Goal: Information Seeking & Learning: Learn about a topic

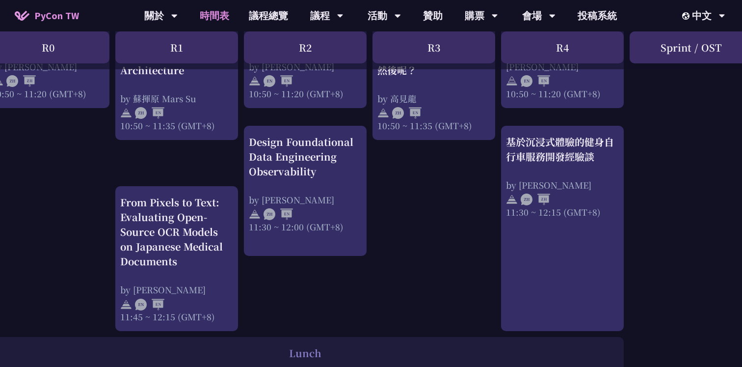
scroll to position [504, 23]
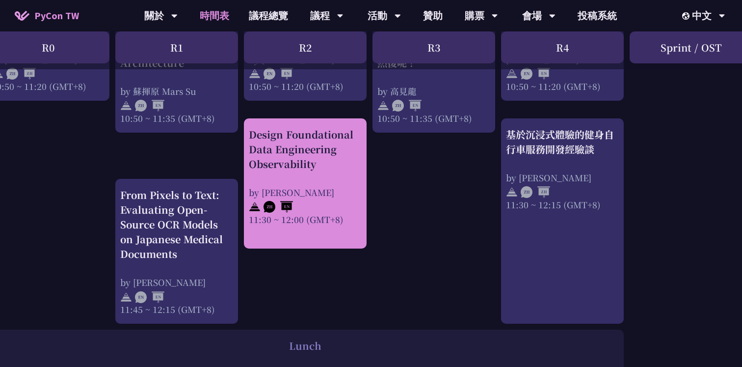
click at [287, 146] on div "Design Foundational Data Engineering Observability" at bounding box center [305, 149] width 113 height 44
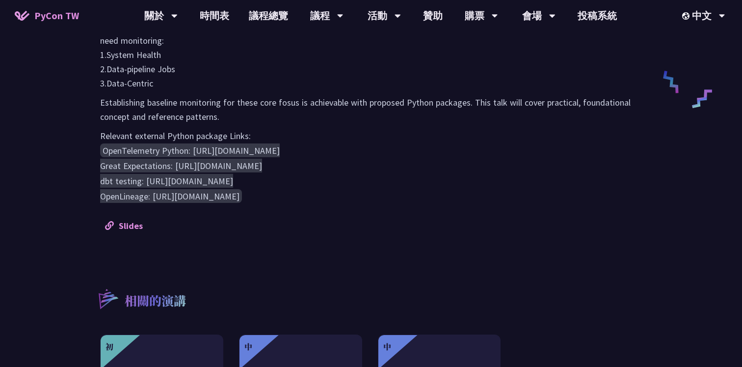
scroll to position [370, 0]
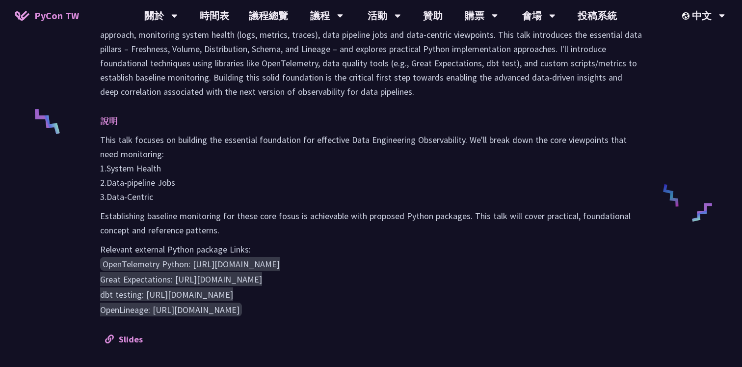
click at [257, 170] on p "This talk focuses on building the essential foundation for effective Data Engin…" at bounding box center [371, 168] width 542 height 71
click at [188, 168] on p "This talk focuses on building the essential foundation for effective Data Engin…" at bounding box center [371, 168] width 542 height 71
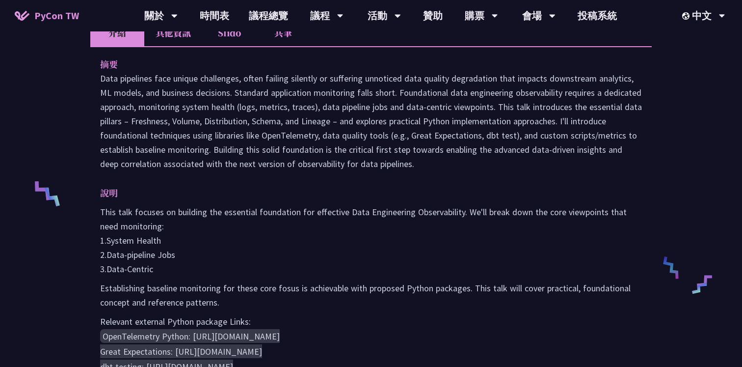
scroll to position [288, 0]
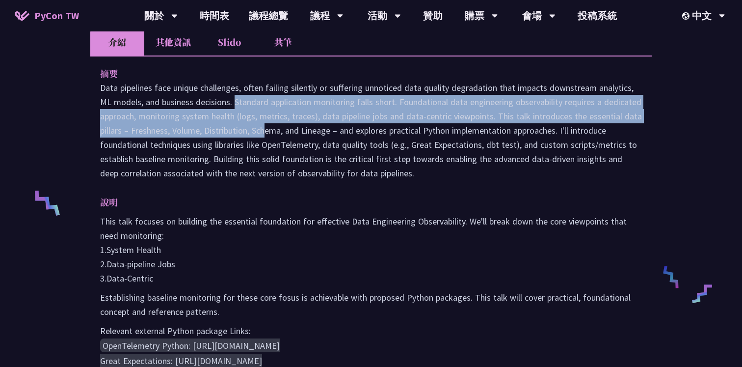
drag, startPoint x: 193, startPoint y: 98, endPoint x: 243, endPoint y: 127, distance: 58.1
click at [243, 127] on p "Data pipelines face unique challenges, often failing silently or suffering unno…" at bounding box center [371, 131] width 542 height 100
click at [254, 110] on p "Data pipelines face unique challenges, often failing silently or suffering unno…" at bounding box center [371, 131] width 542 height 100
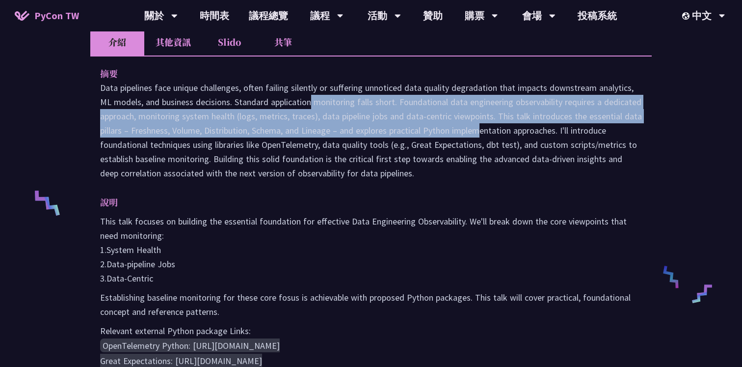
drag, startPoint x: 233, startPoint y: 106, endPoint x: 455, endPoint y: 134, distance: 223.3
click at [455, 133] on p "Data pipelines face unique challenges, often failing silently or suffering unno…" at bounding box center [371, 131] width 542 height 100
click at [455, 134] on p "Data pipelines face unique challenges, often failing silently or suffering unno…" at bounding box center [371, 131] width 542 height 100
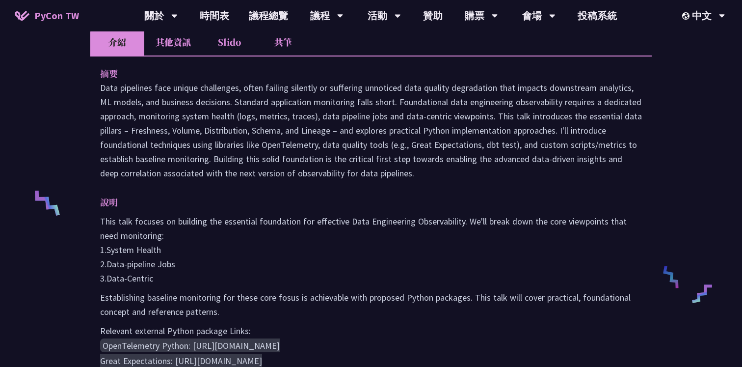
click at [378, 110] on p "Data pipelines face unique challenges, often failing silently or suffering unno…" at bounding box center [371, 131] width 542 height 100
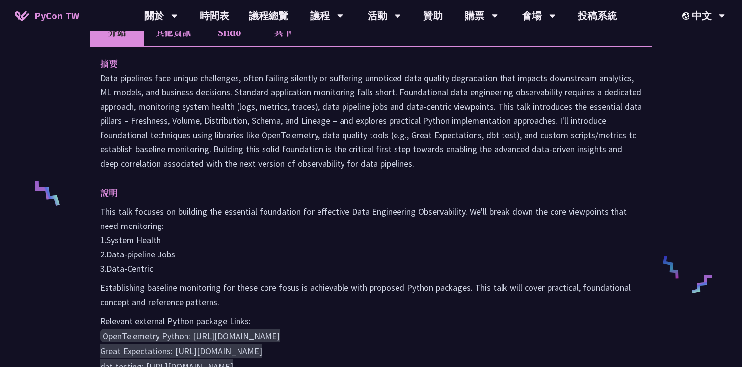
scroll to position [299, 0]
click at [421, 211] on p "This talk focuses on building the essential foundation for effective Data Engin…" at bounding box center [371, 239] width 542 height 71
copy p "Observability"
click at [390, 171] on div "摘要 說明 This talk focuses on building the essential foundation for effective Data…" at bounding box center [371, 236] width 562 height 382
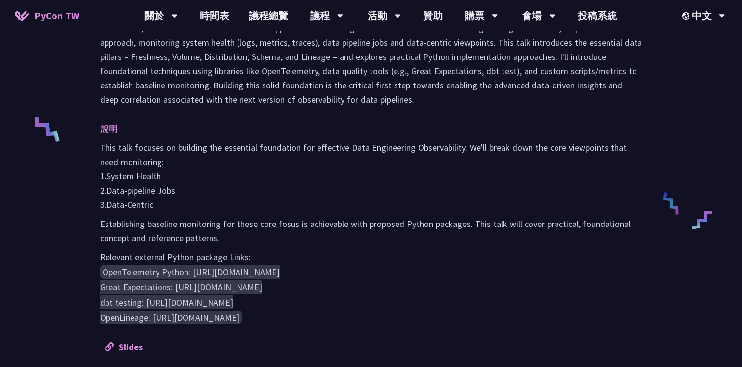
scroll to position [363, 0]
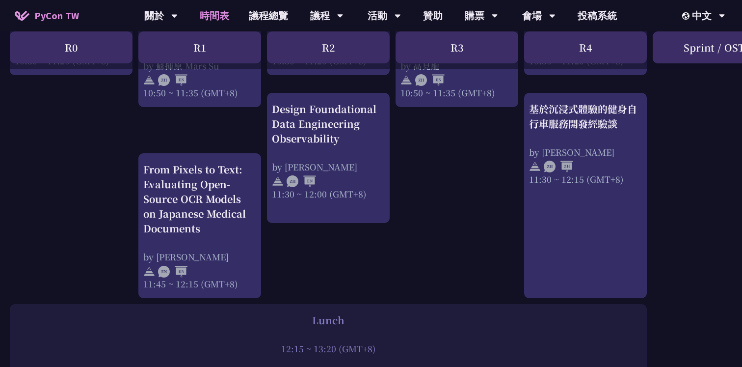
scroll to position [530, 0]
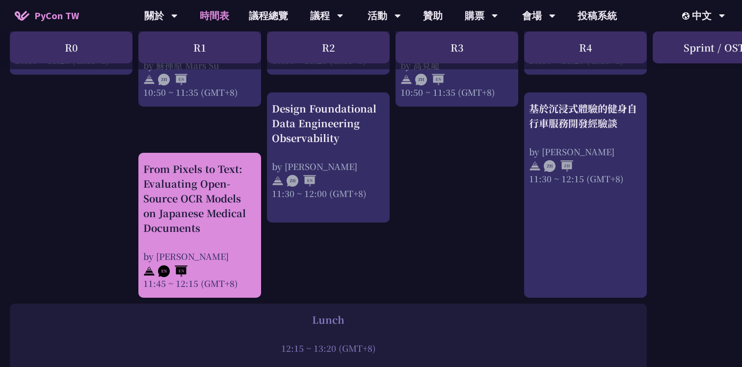
click at [189, 186] on div "From Pixels to Text: Evaluating Open-Source OCR Models on Japanese Medical Docu…" at bounding box center [199, 199] width 113 height 74
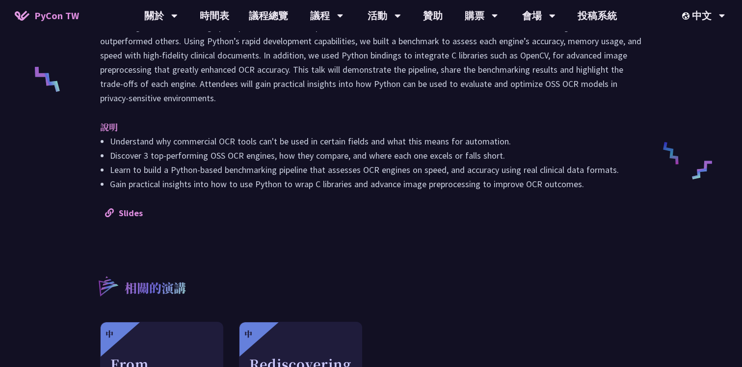
scroll to position [409, 0]
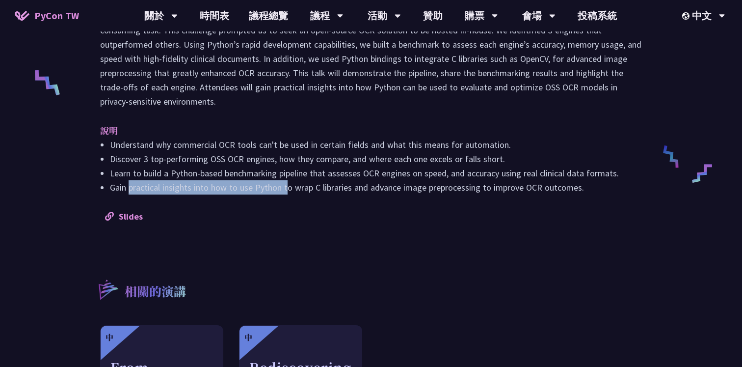
drag, startPoint x: 134, startPoint y: 178, endPoint x: 290, endPoint y: 182, distance: 156.2
click at [289, 182] on li "Gain practical insights into how to use Python to wrap C libraries and advance …" at bounding box center [376, 187] width 532 height 14
click at [290, 182] on li "Gain practical insights into how to use Python to wrap C libraries and advance …" at bounding box center [376, 187] width 532 height 14
drag, startPoint x: 222, startPoint y: 183, endPoint x: 292, endPoint y: 185, distance: 69.3
click at [292, 185] on li "Gain practical insights into how to use Python to wrap C libraries and advance …" at bounding box center [376, 187] width 532 height 14
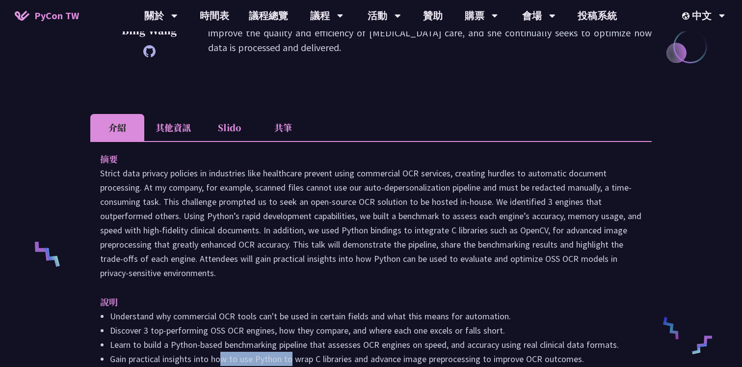
scroll to position [231, 0]
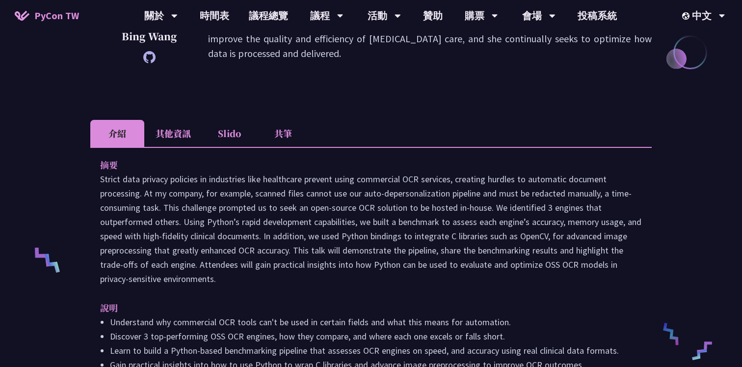
click at [292, 185] on p at bounding box center [371, 229] width 542 height 114
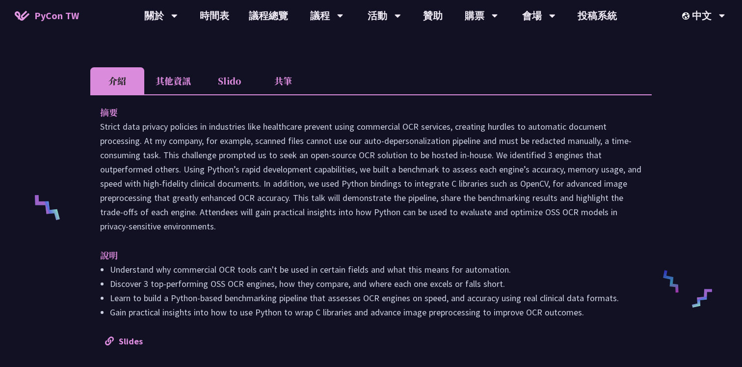
scroll to position [285, 0]
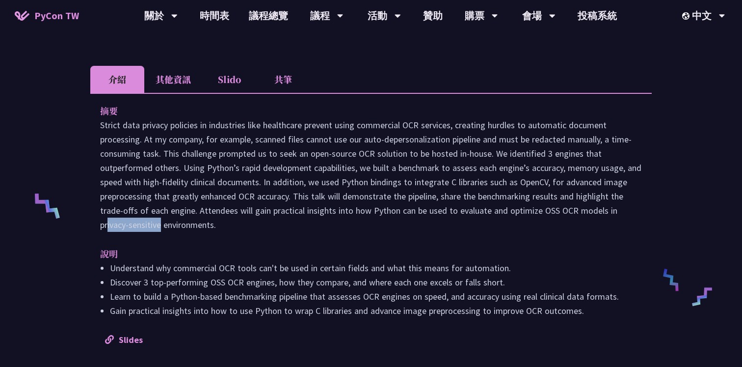
drag, startPoint x: 539, startPoint y: 208, endPoint x: 604, endPoint y: 209, distance: 64.3
click at [604, 209] on p at bounding box center [371, 175] width 542 height 114
copy p "OSS OCR models"
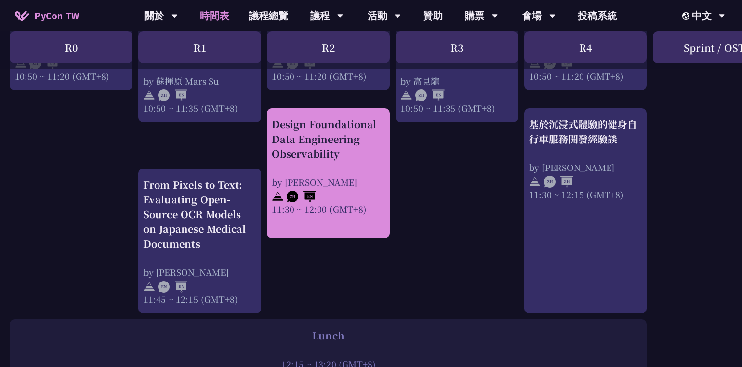
scroll to position [515, 0]
click at [353, 146] on div "Design Foundational Data Engineering Observability" at bounding box center [328, 138] width 113 height 44
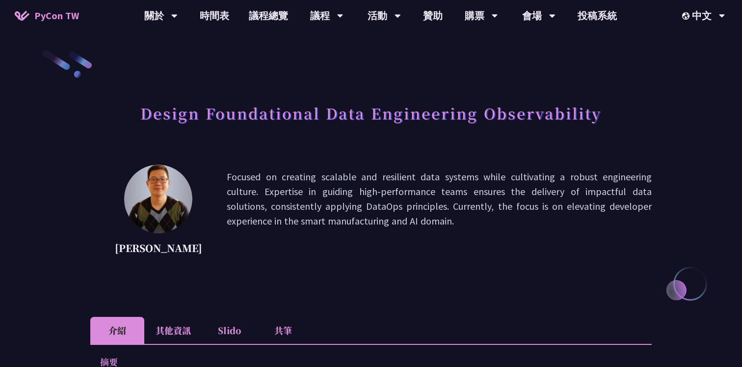
click at [161, 117] on h1 "Design Foundational Data Engineering Observability" at bounding box center [371, 112] width 462 height 29
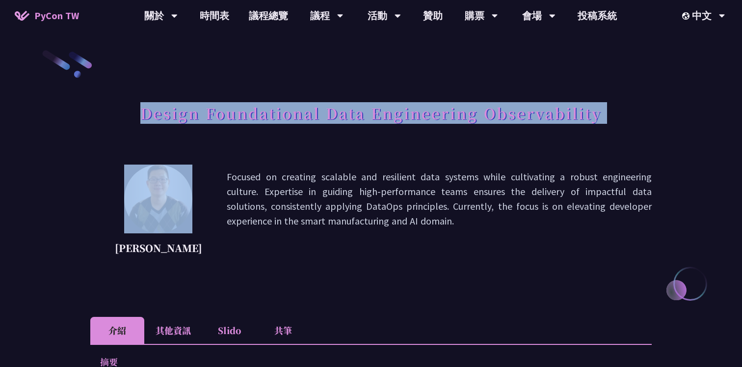
click at [161, 117] on h1 "Design Foundational Data Engineering Observability" at bounding box center [371, 112] width 462 height 29
copy div "Design Foundational Data Engineering Observability"
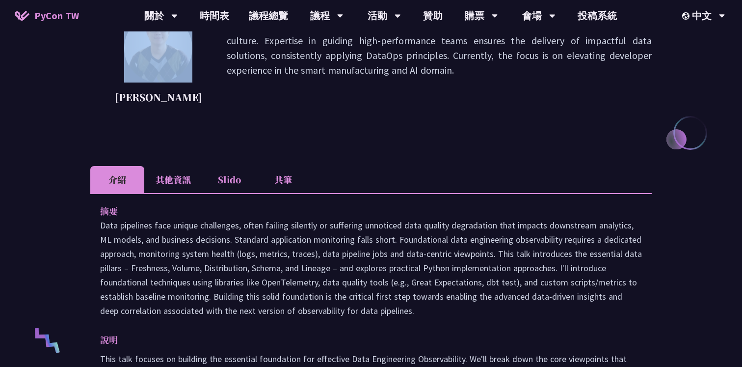
scroll to position [161, 0]
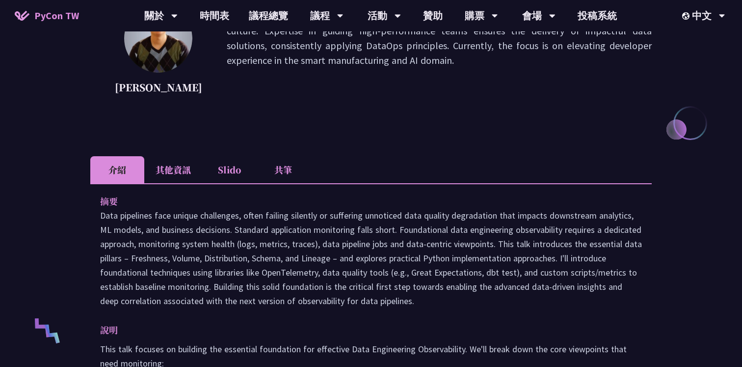
click at [507, 200] on p "摘要" at bounding box center [361, 201] width 522 height 14
click at [464, 160] on ul "介紹 其他資訊 Slido 共筆" at bounding box center [371, 169] width 562 height 27
click at [225, 170] on li "Slido" at bounding box center [229, 169] width 54 height 27
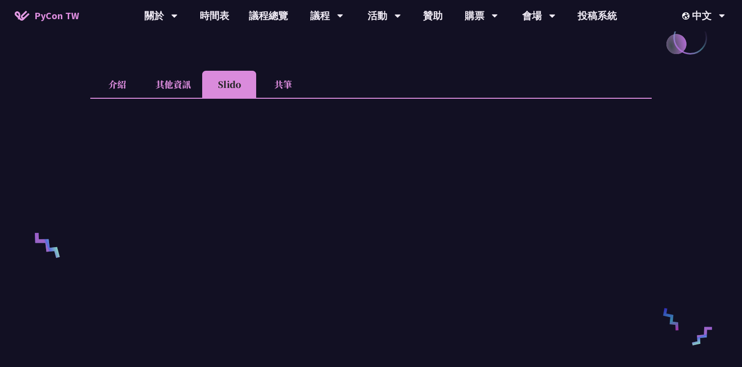
scroll to position [236, 0]
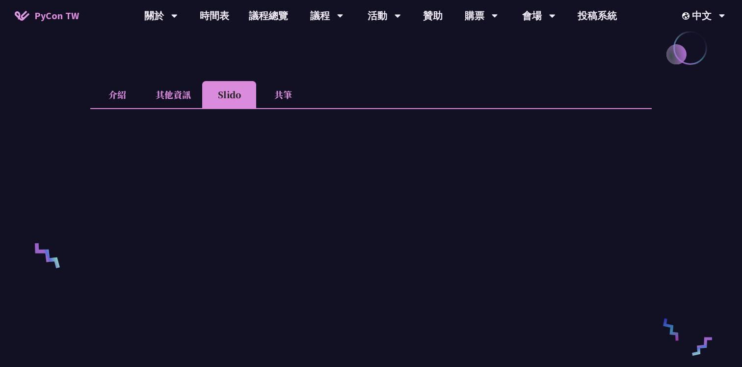
click at [280, 95] on li "共筆" at bounding box center [283, 94] width 54 height 27
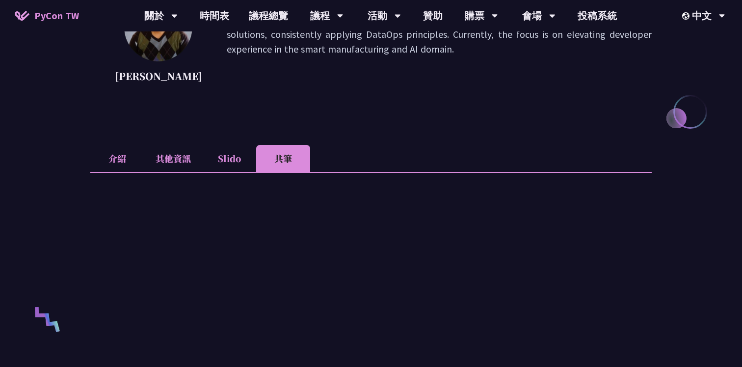
scroll to position [173, 0]
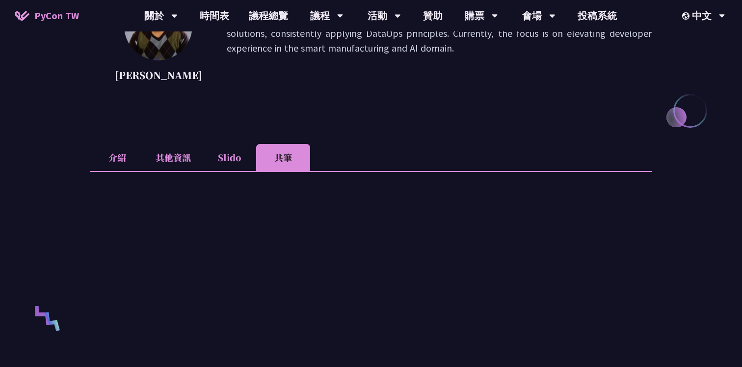
click at [223, 159] on li "Slido" at bounding box center [229, 157] width 54 height 27
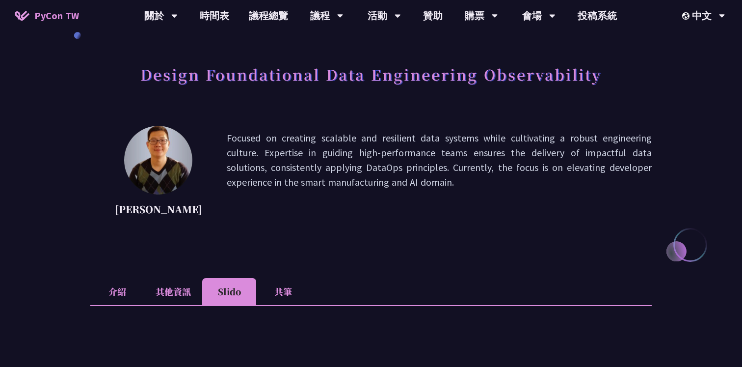
scroll to position [0, 0]
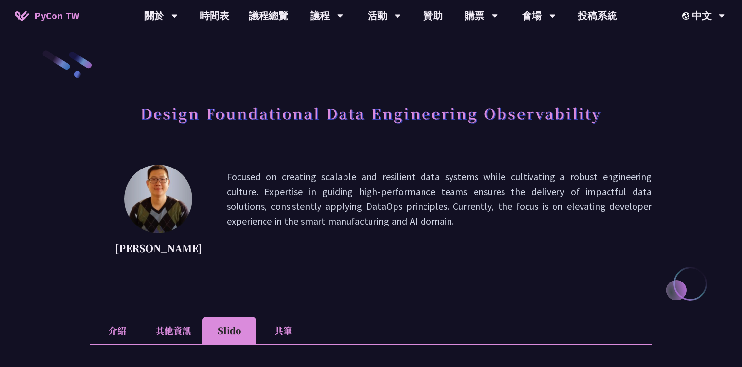
click at [126, 326] on li "介紹" at bounding box center [117, 330] width 54 height 27
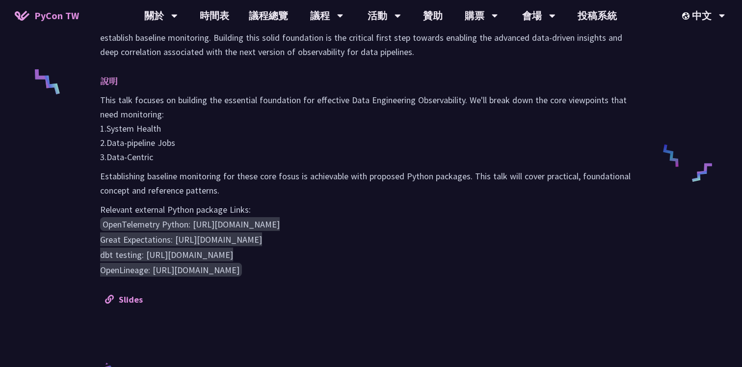
scroll to position [454, 0]
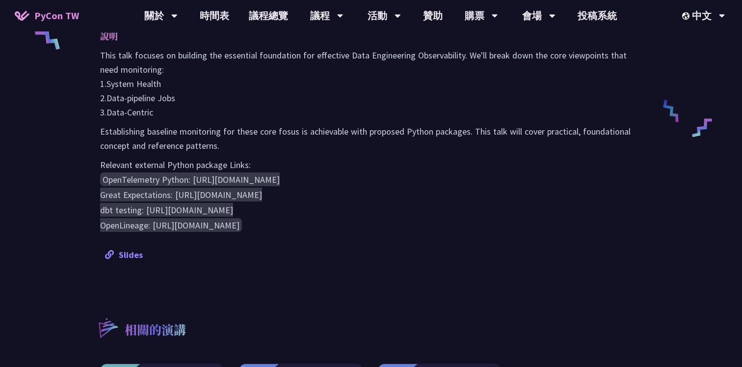
click at [147, 248] on div "Slides" at bounding box center [371, 254] width 532 height 14
click at [130, 252] on link "Slides" at bounding box center [124, 254] width 38 height 11
